Goal: Ask a question

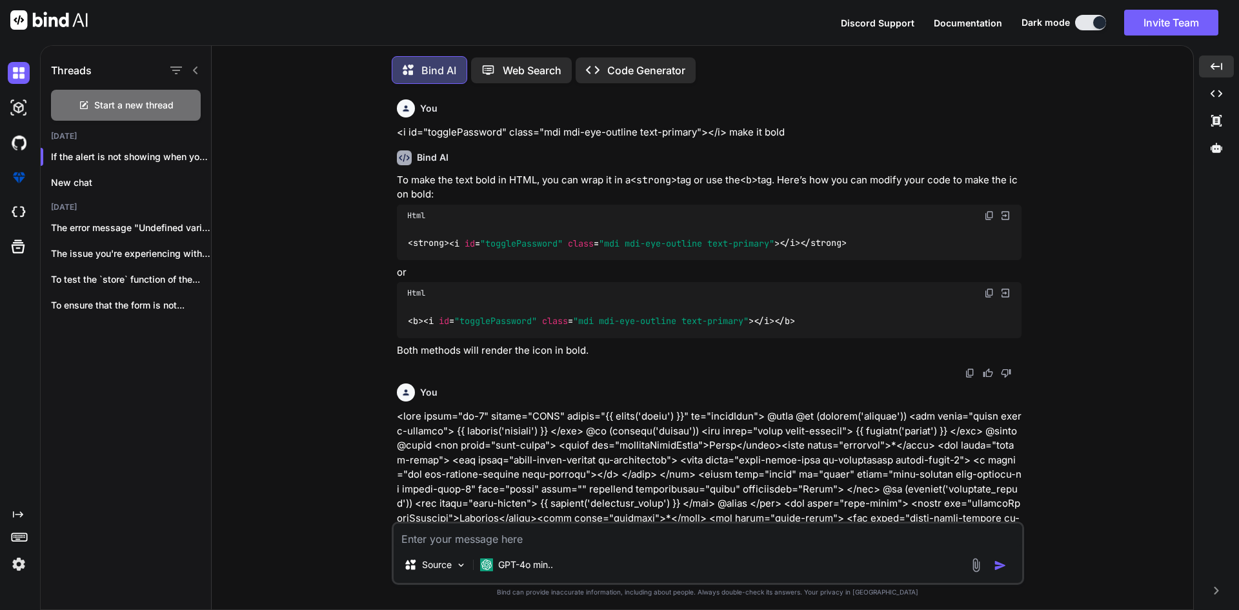
scroll to position [19532, 0]
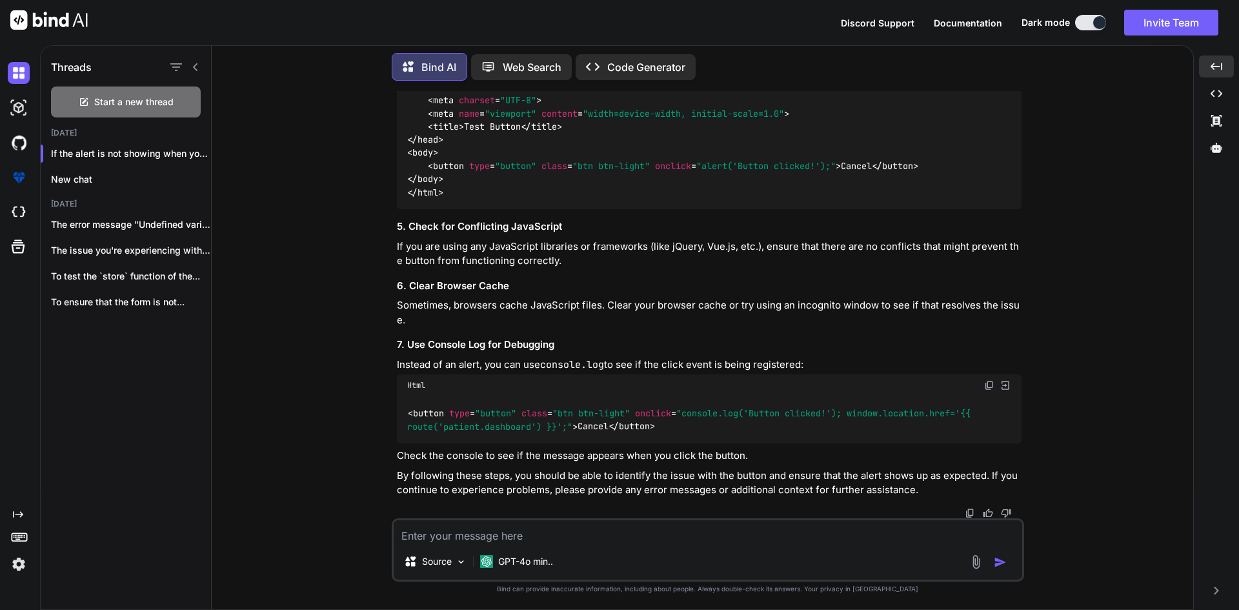
click at [546, 538] on textarea at bounding box center [708, 531] width 628 height 23
paste textarea "<?lor ipsumdolo Sit\Amet\Consectetur\Adipiscing; eli Sed\Doei\Temporincid\Utlab…"
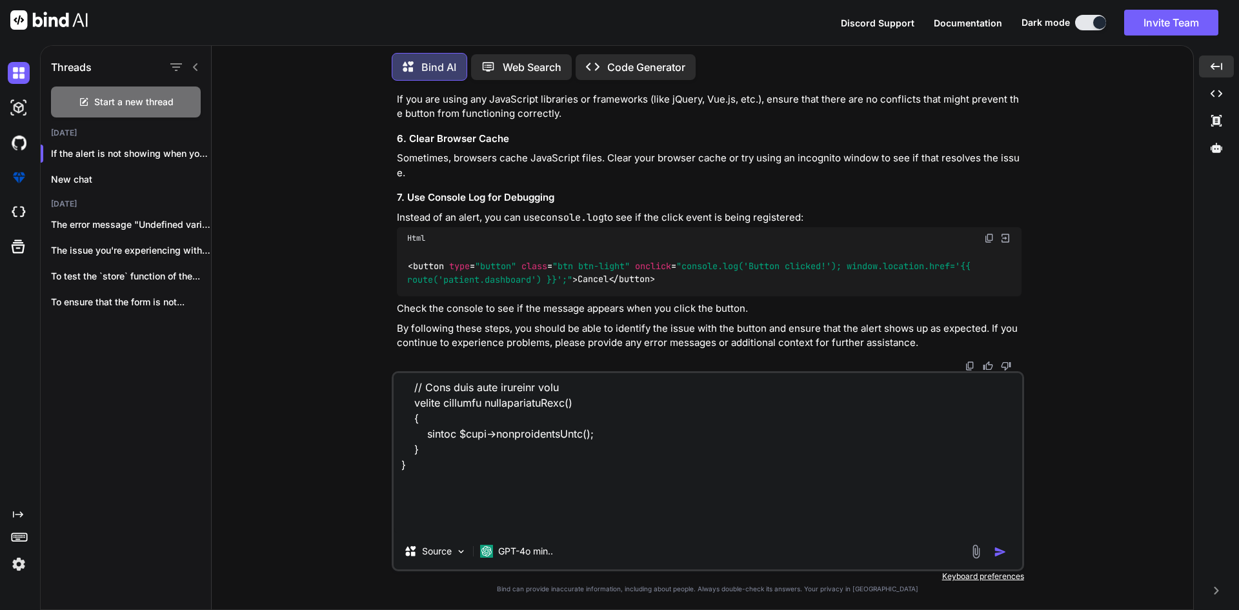
scroll to position [1287, 0]
click at [524, 471] on textarea at bounding box center [708, 453] width 628 height 160
click at [480, 494] on textarea at bounding box center [708, 453] width 628 height 160
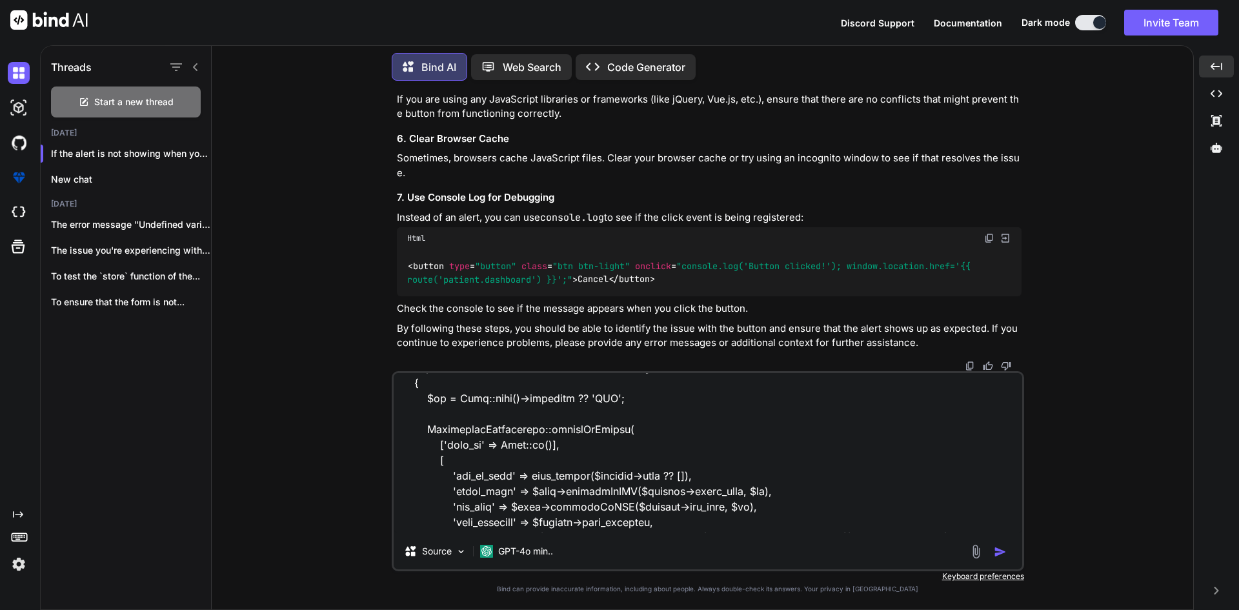
scroll to position [0, 0]
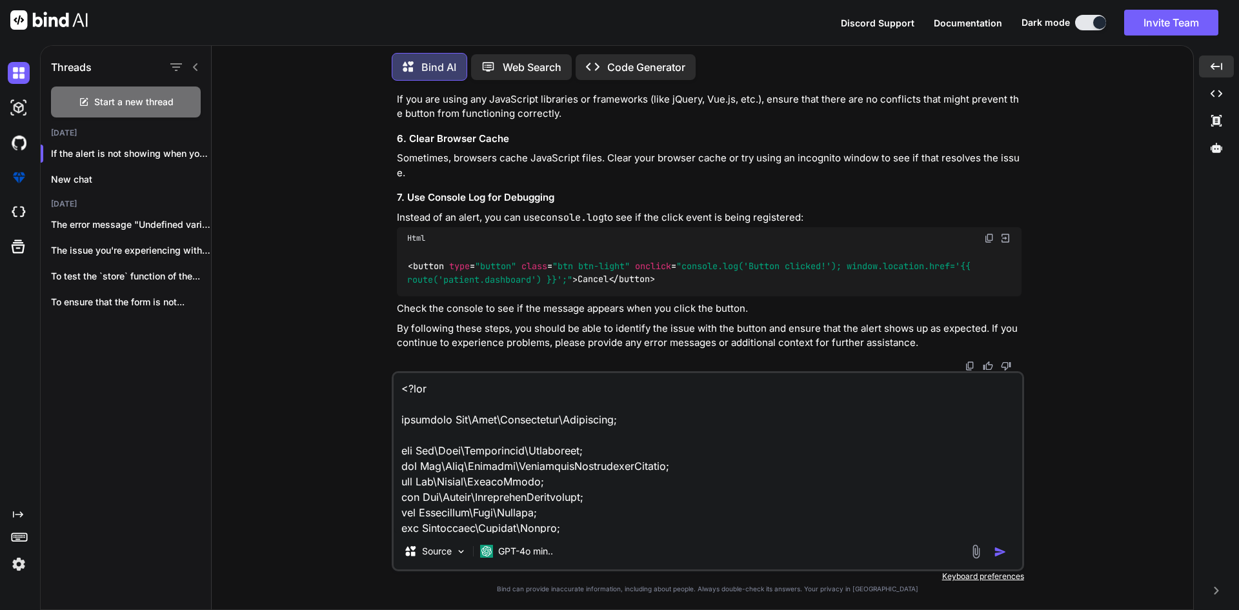
drag, startPoint x: 452, startPoint y: 493, endPoint x: 405, endPoint y: 342, distance: 158.2
click at [405, 342] on div "You <i id="togglePassword" class="mdi mdi-eye-outline text-primary"></i> make i…" at bounding box center [708, 350] width 632 height 518
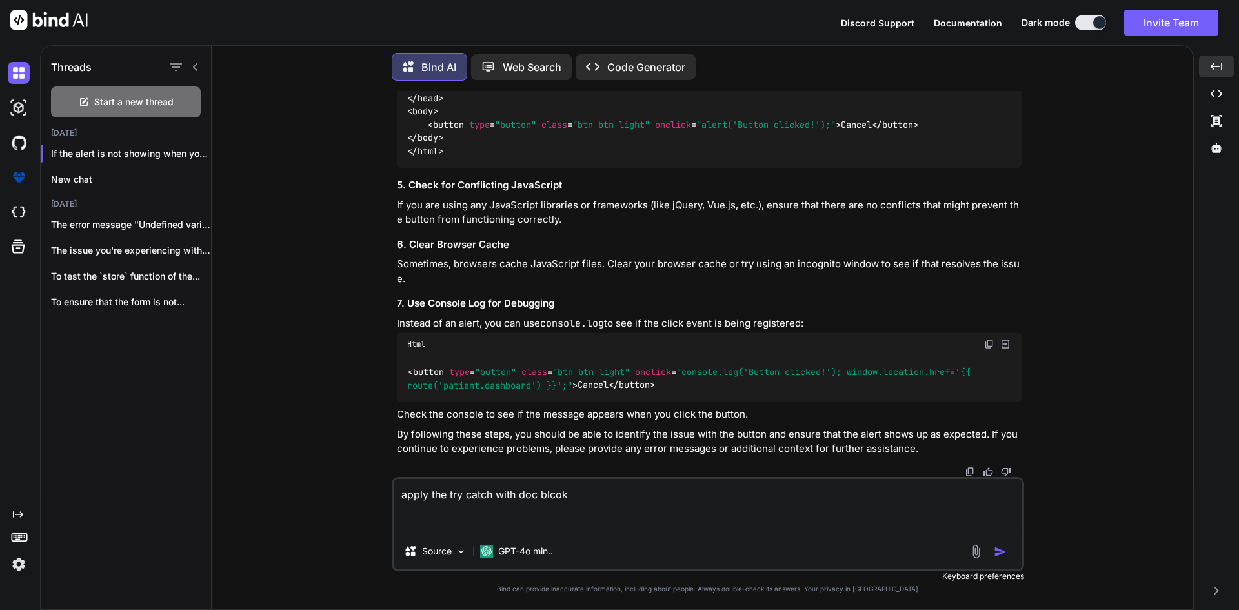
paste textarea "class SpecialistAvailabiltyRequest extends FormRequest { /** * Determine if the…"
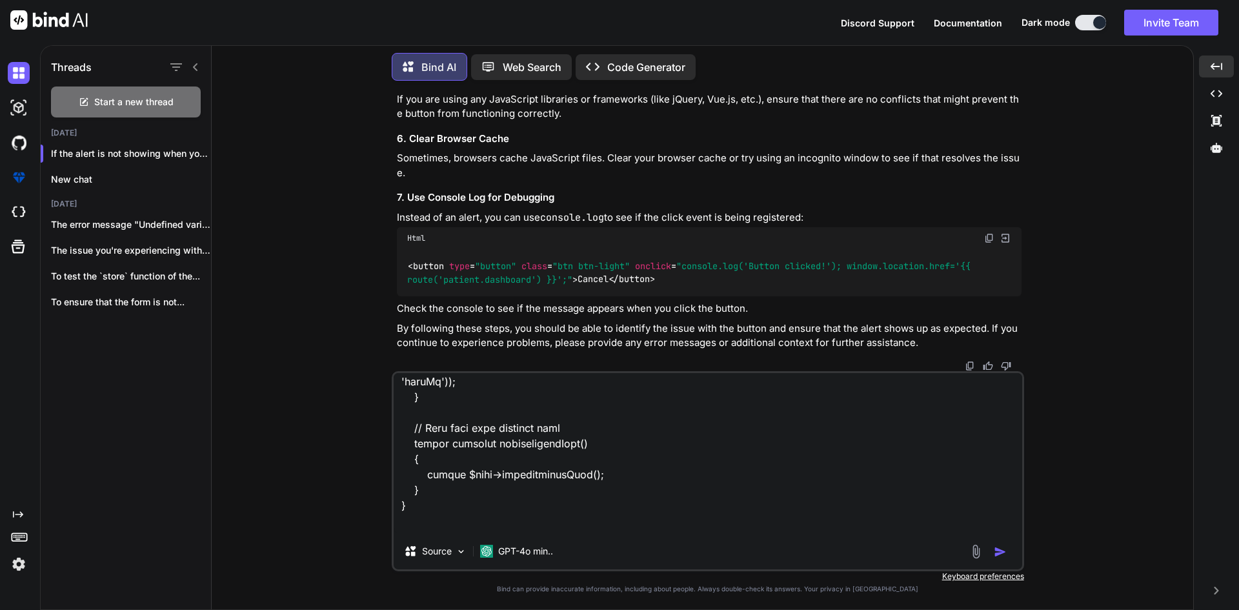
scroll to position [1752, 0]
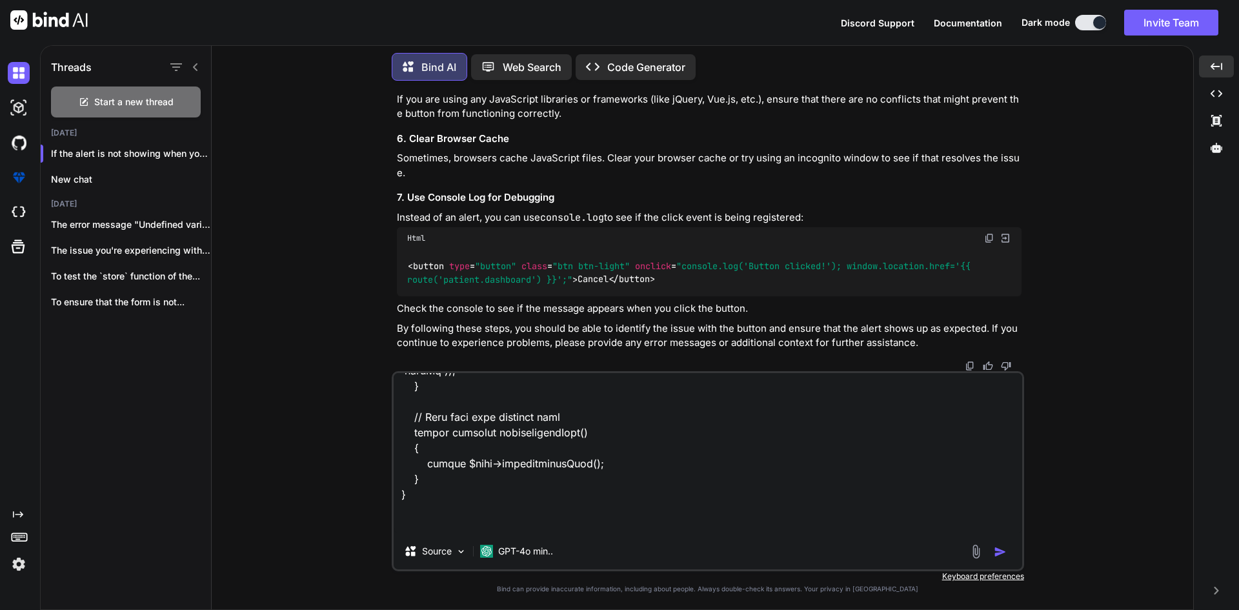
click at [550, 524] on textarea at bounding box center [708, 453] width 628 height 160
type textarea "class SpecialistAvailabiltyRequest extends FormRequest { /** * Determine if the…"
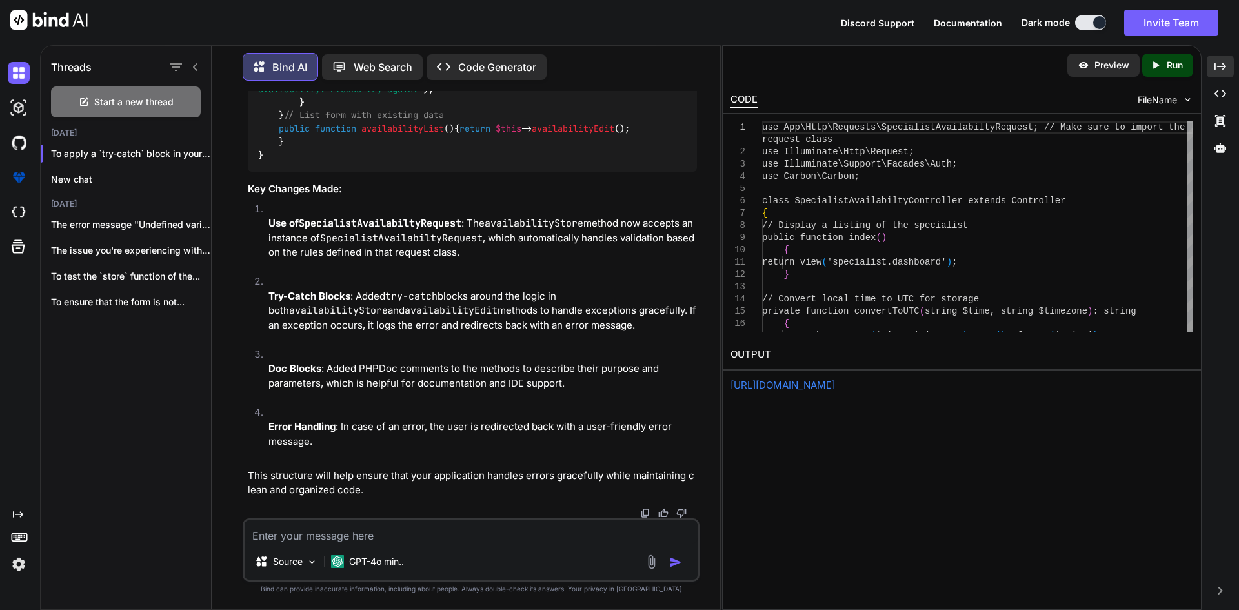
scroll to position [26786, 0]
click at [1225, 65] on icon "Created with Pixso." at bounding box center [1220, 67] width 12 height 12
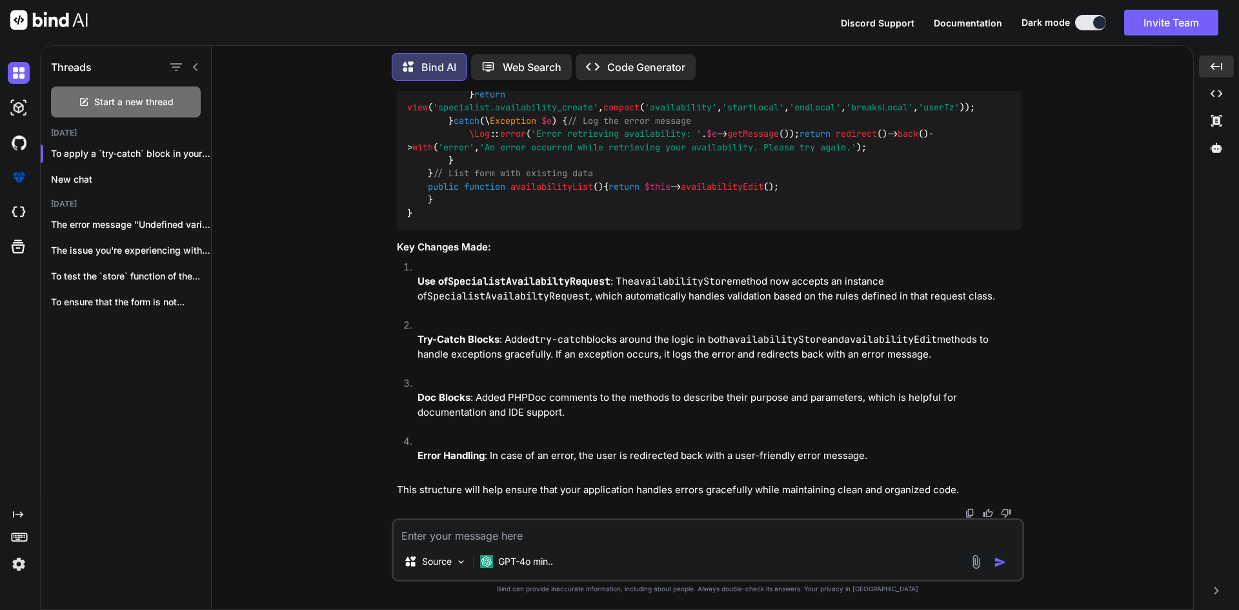
scroll to position [22687, 0]
